Goal: Navigation & Orientation: Go to known website

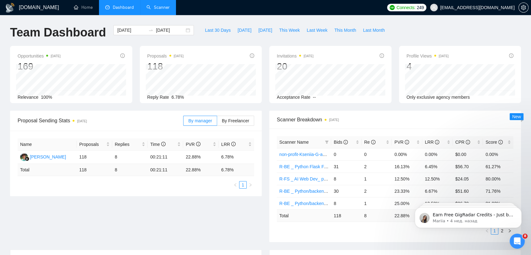
click at [161, 8] on link "Scanner" at bounding box center [157, 7] width 23 height 5
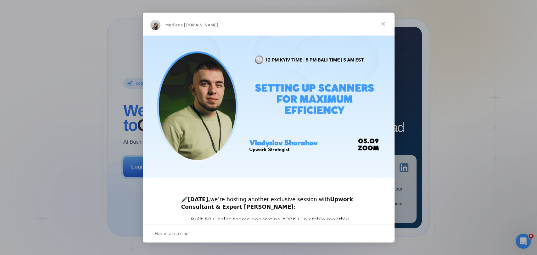
click at [381, 24] on span "Закрыть" at bounding box center [383, 24] width 23 height 23
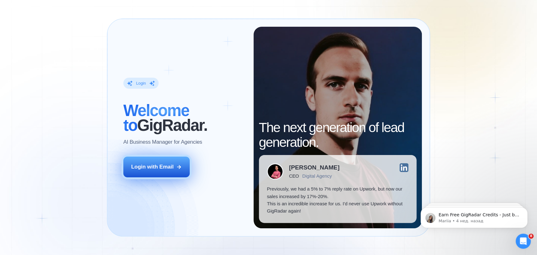
click at [153, 172] on button "Login with Email" at bounding box center [156, 167] width 66 height 21
